Goal: Task Accomplishment & Management: Complete application form

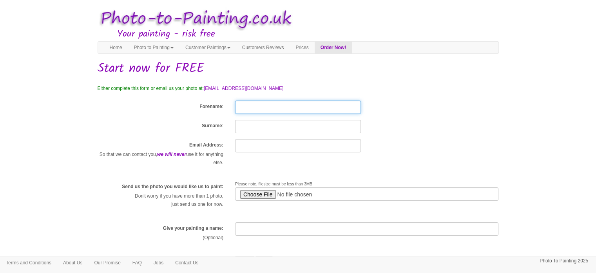
click at [268, 105] on input "Forename" at bounding box center [298, 106] width 126 height 13
click at [262, 105] on input "Forename" at bounding box center [298, 106] width 126 height 13
type input "Nima"
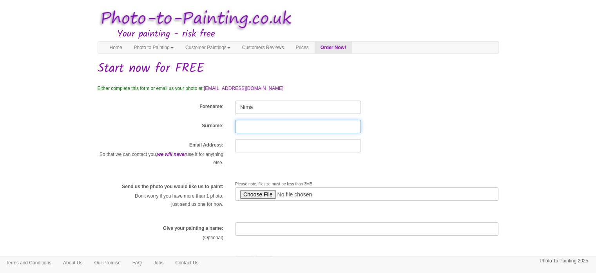
click at [247, 131] on input "Surname" at bounding box center [298, 126] width 126 height 13
type input "M"
type input "i"
type input "m"
type input "Mirzaei"
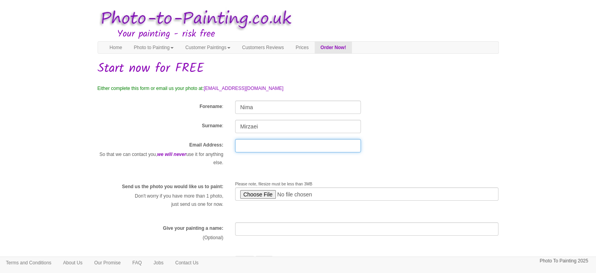
click at [291, 145] on input "text" at bounding box center [298, 145] width 126 height 13
type input "[EMAIL_ADDRESS][DOMAIN_NAME]"
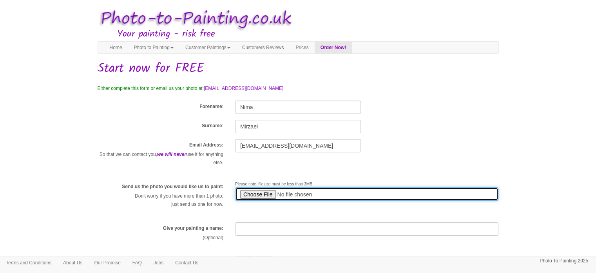
click at [265, 196] on input "file" at bounding box center [367, 193] width 264 height 13
type input "C:\fakepath\WhatsApp Image [DATE] 16.24.20 (1).jpeg"
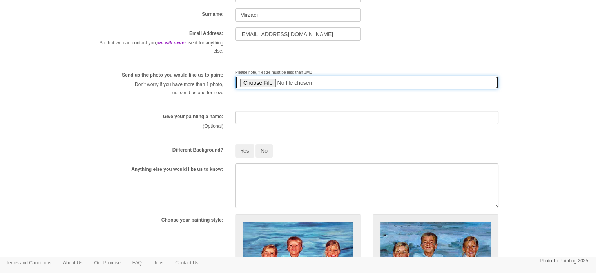
scroll to position [112, 0]
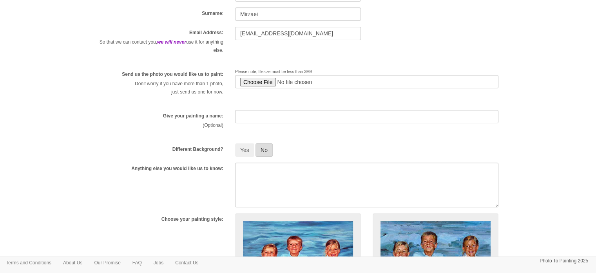
click at [265, 146] on button "No" at bounding box center [264, 149] width 17 height 13
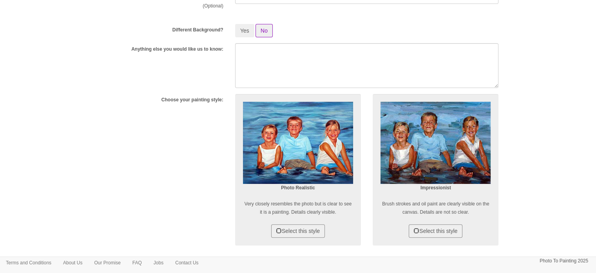
scroll to position [233, 0]
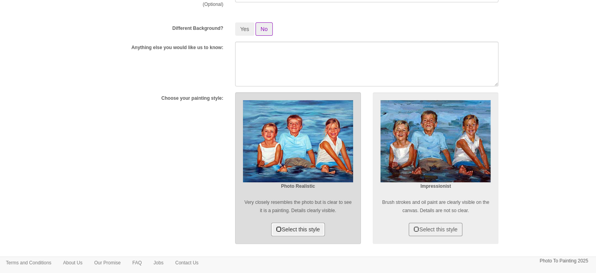
click at [305, 230] on button "Select this style" at bounding box center [298, 228] width 54 height 13
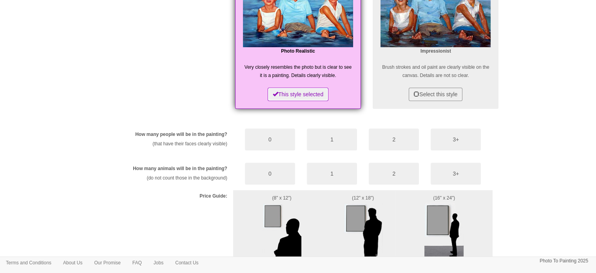
scroll to position [368, 0]
click at [320, 135] on button "1" at bounding box center [332, 139] width 50 height 22
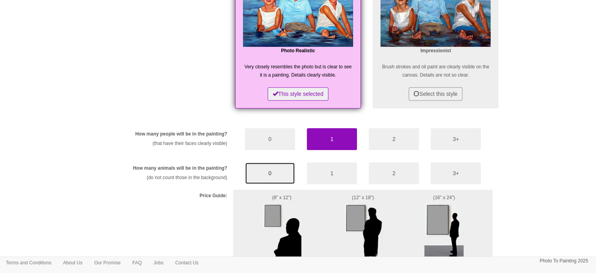
click at [262, 175] on button "0" at bounding box center [270, 173] width 50 height 22
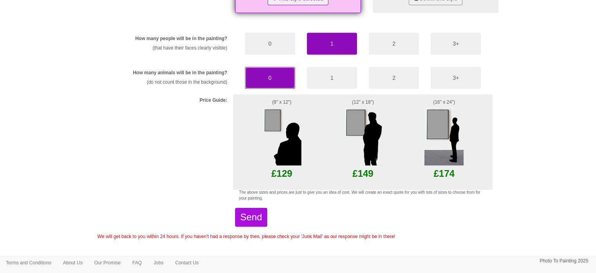
scroll to position [464, 0]
